Goal: Transaction & Acquisition: Download file/media

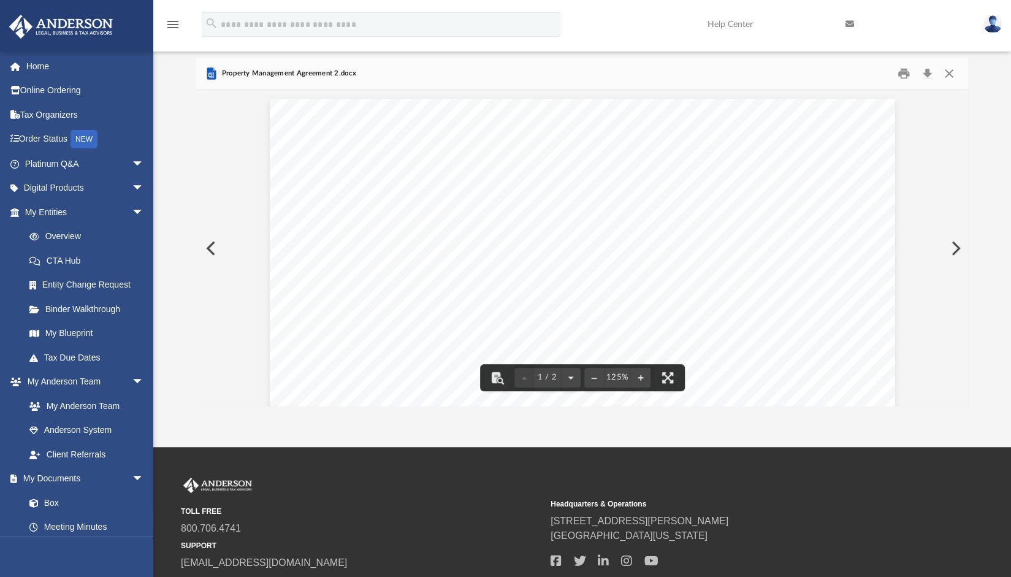
scroll to position [269, 762]
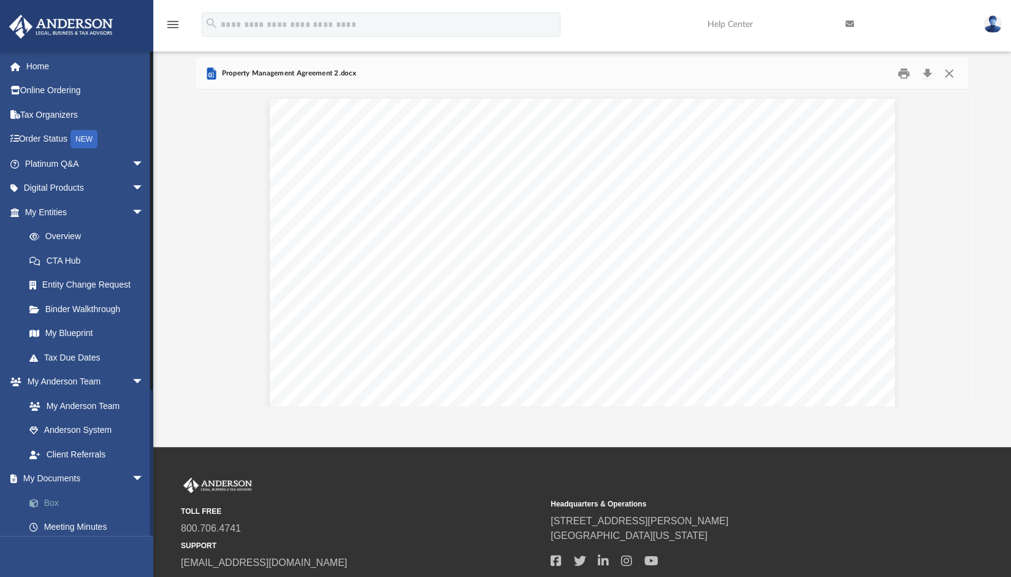
click at [47, 498] on link "Box" at bounding box center [89, 502] width 145 height 25
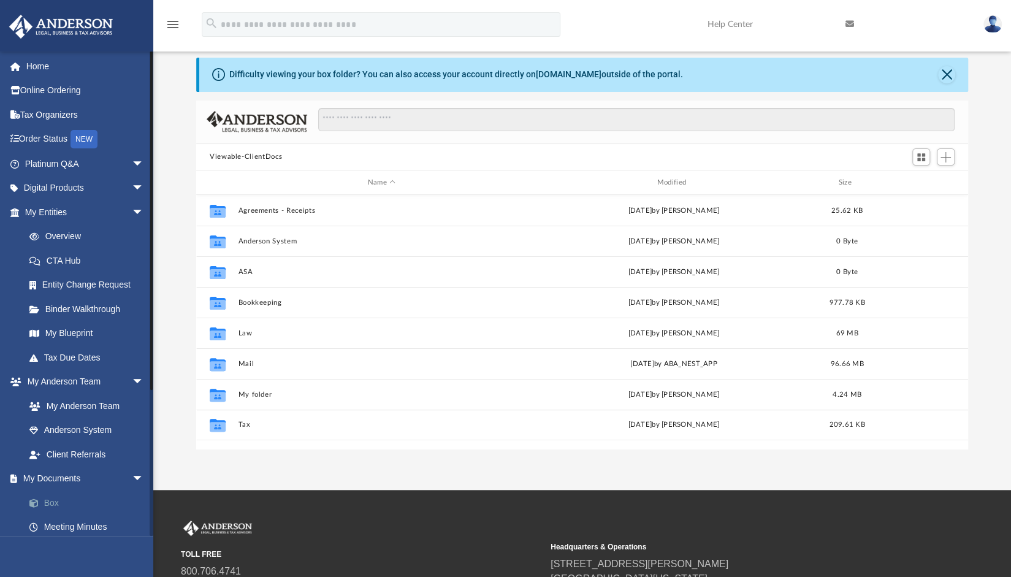
scroll to position [269, 762]
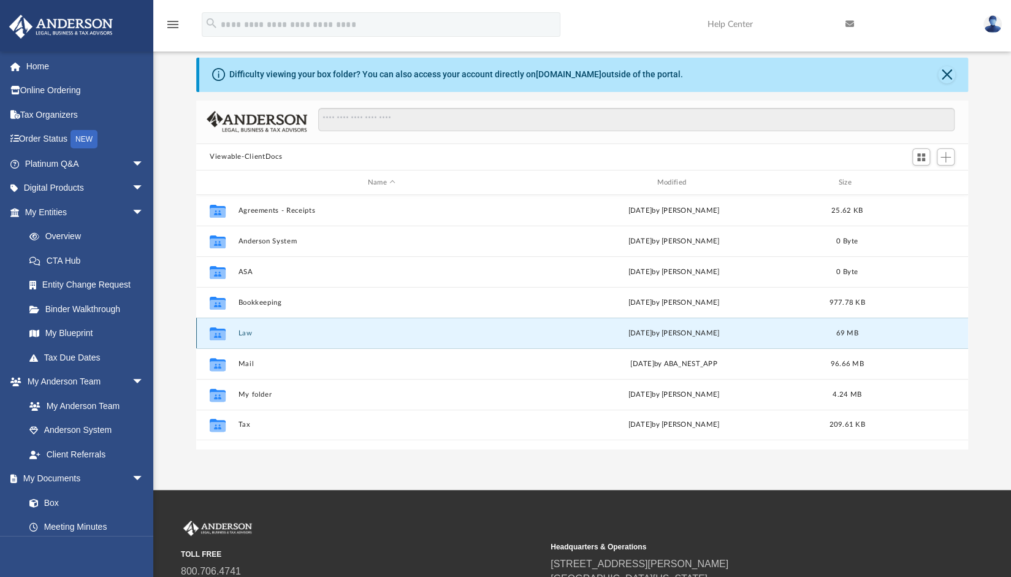
click at [248, 333] on button "Law" at bounding box center [381, 333] width 287 height 8
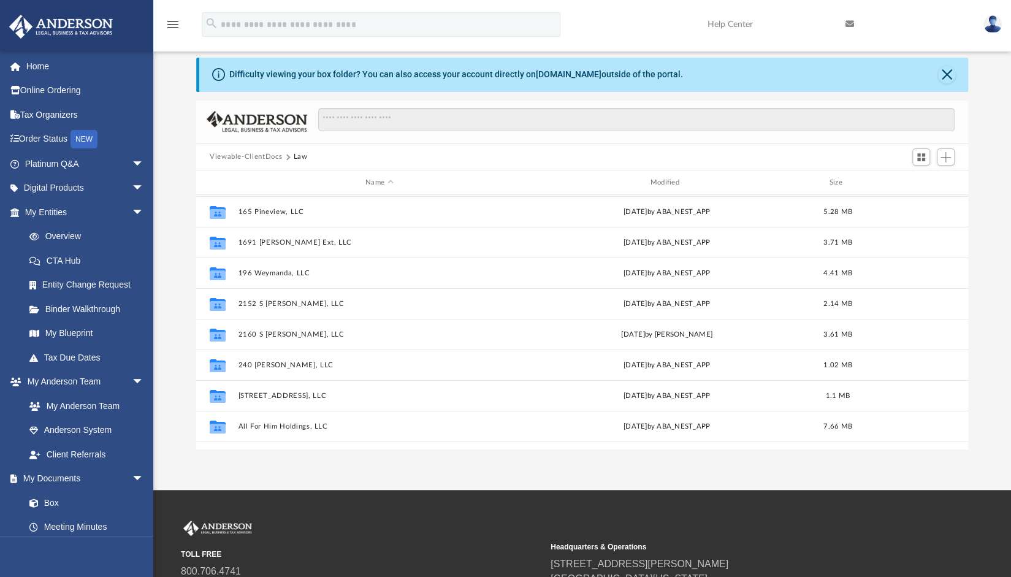
scroll to position [108, 0]
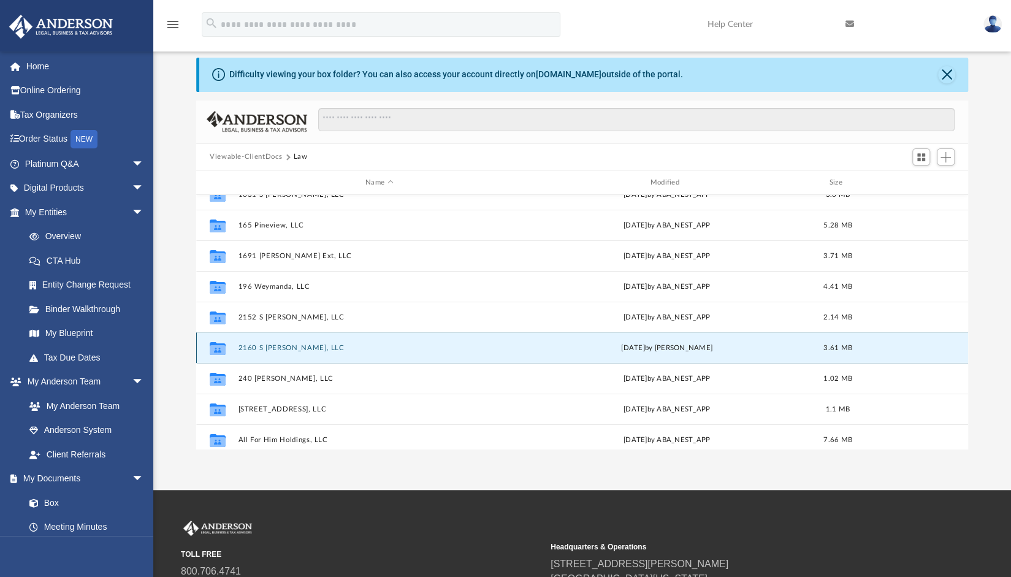
click at [290, 349] on button "2160 S [PERSON_NAME], LLC" at bounding box center [379, 348] width 282 height 8
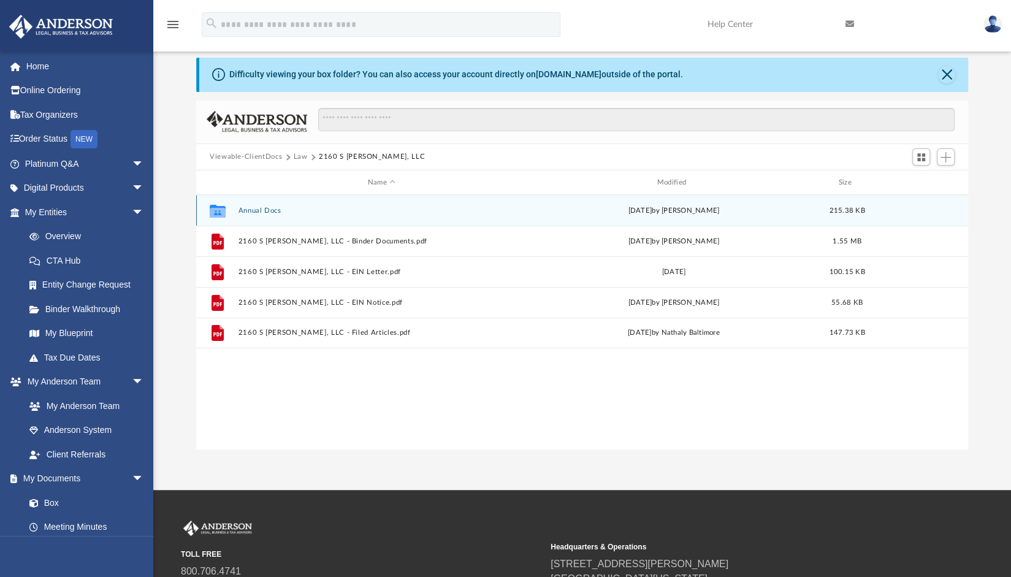
scroll to position [0, 0]
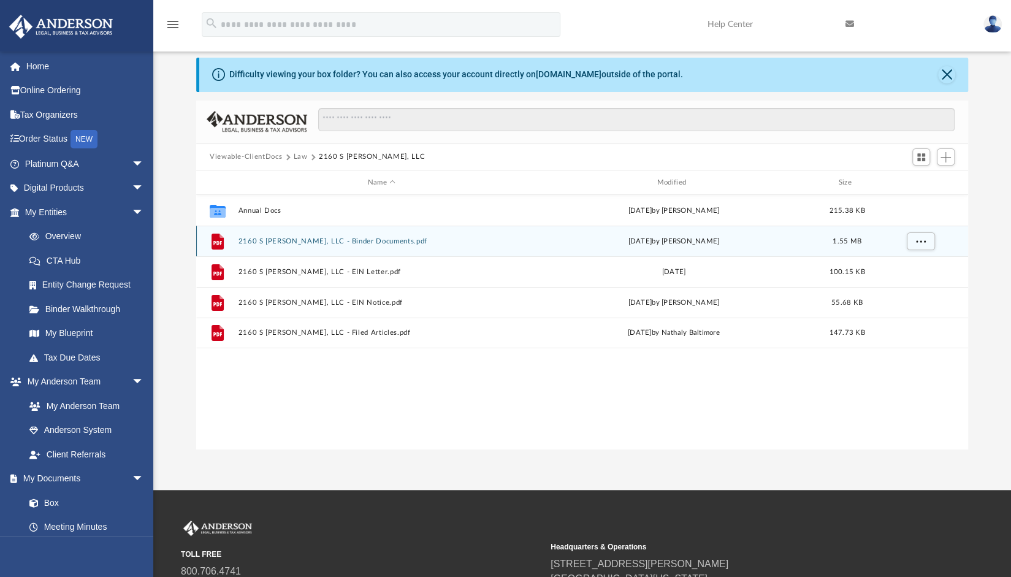
click at [375, 234] on div "File 2160 S [PERSON_NAME], LLC - Binder Documents.pdf [DATE] by [PERSON_NAME] 1…" at bounding box center [582, 241] width 772 height 31
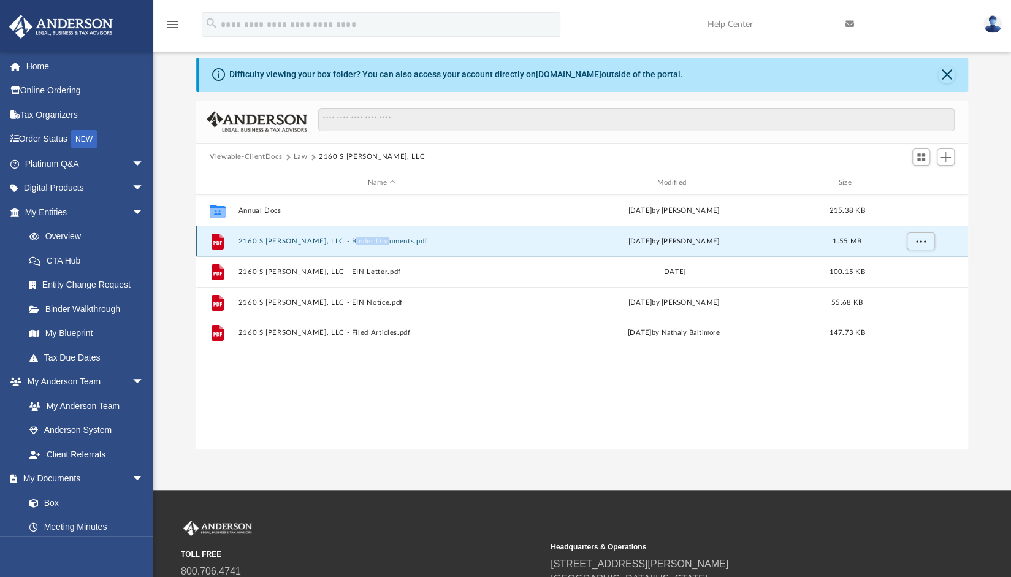
click at [375, 234] on div "File 2160 S [PERSON_NAME], LLC - Binder Documents.pdf [DATE] by [PERSON_NAME] 1…" at bounding box center [582, 241] width 772 height 31
click at [433, 247] on div "File 2160 S [PERSON_NAME], LLC - Binder Documents.pdf [DATE] by [PERSON_NAME] 1…" at bounding box center [582, 241] width 772 height 31
click at [390, 241] on button "2160 S [PERSON_NAME], LLC - Binder Documents.pdf" at bounding box center [381, 241] width 287 height 8
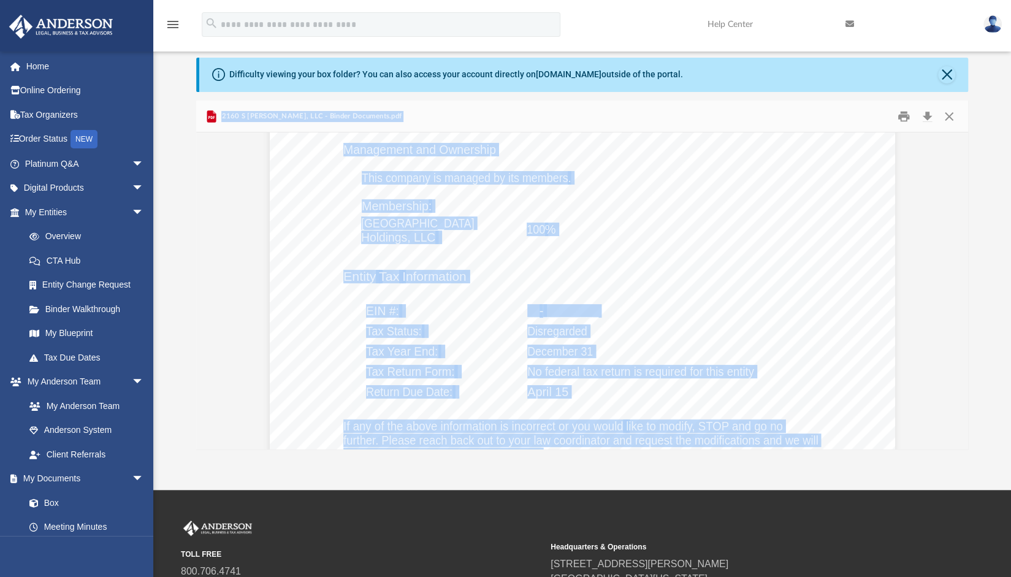
scroll to position [1177, 0]
